Goal: Information Seeking & Learning: Learn about a topic

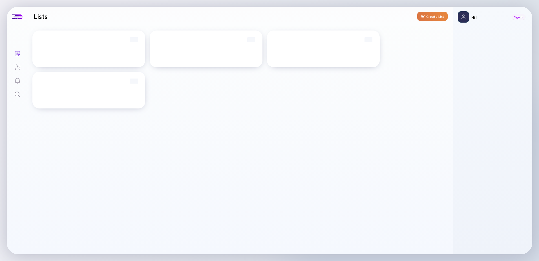
click at [517, 17] on div "Sign In" at bounding box center [519, 17] width 14 height 6
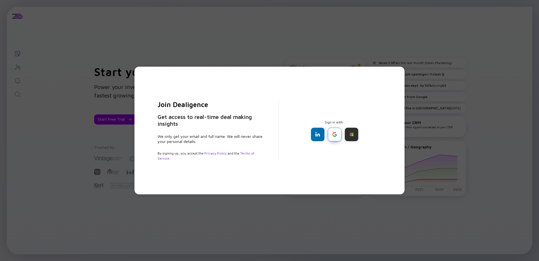
click at [331, 132] on div at bounding box center [335, 135] width 14 height 14
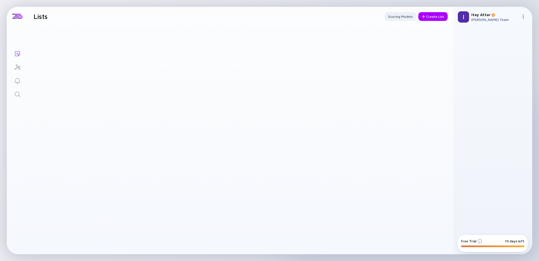
click at [17, 64] on icon "Investor Map" at bounding box center [17, 67] width 7 height 7
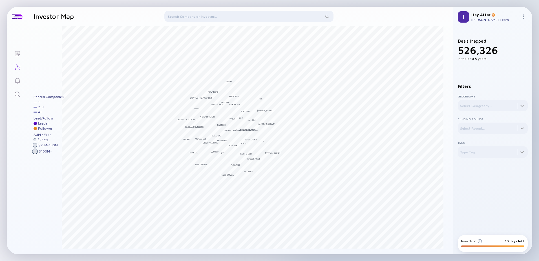
click at [197, 20] on div at bounding box center [248, 18] width 169 height 14
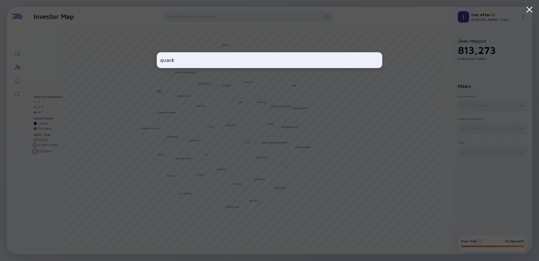
type input "quack"
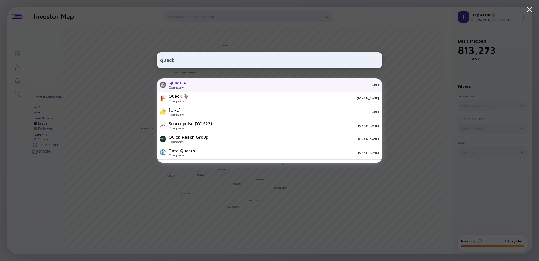
click at [204, 88] on div "Quack AI Company [URL]" at bounding box center [270, 85] width 226 height 14
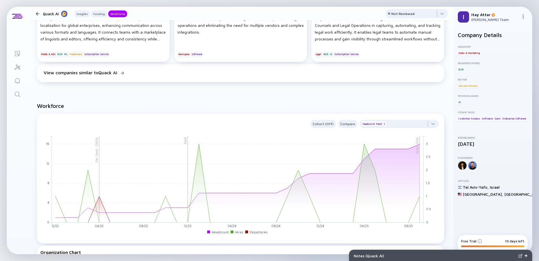
scroll to position [423, 0]
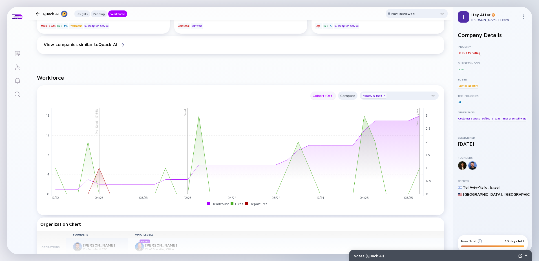
click at [317, 95] on div "Cohort (Off)" at bounding box center [323, 95] width 25 height 6
click at [214, 103] on div "Cohort (Off) Compare Headcount Trend x Seed - $7m Seed Pre-Seed - $165k 12/22 0…" at bounding box center [240, 147] width 401 height 117
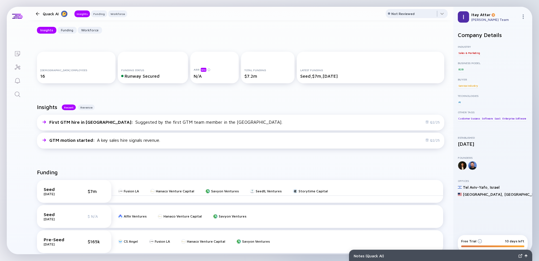
scroll to position [0, 0]
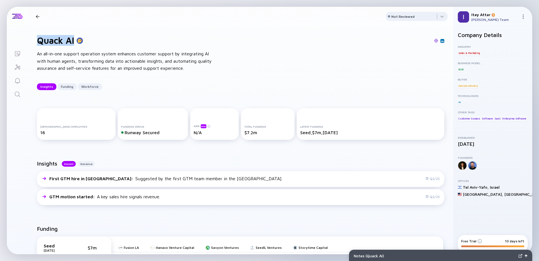
drag, startPoint x: 37, startPoint y: 41, endPoint x: 74, endPoint y: 39, distance: 36.7
click at [74, 39] on h1 "Quack AI" at bounding box center [55, 40] width 37 height 11
copy h1 "Quack AI"
